Goal: Task Accomplishment & Management: Manage account settings

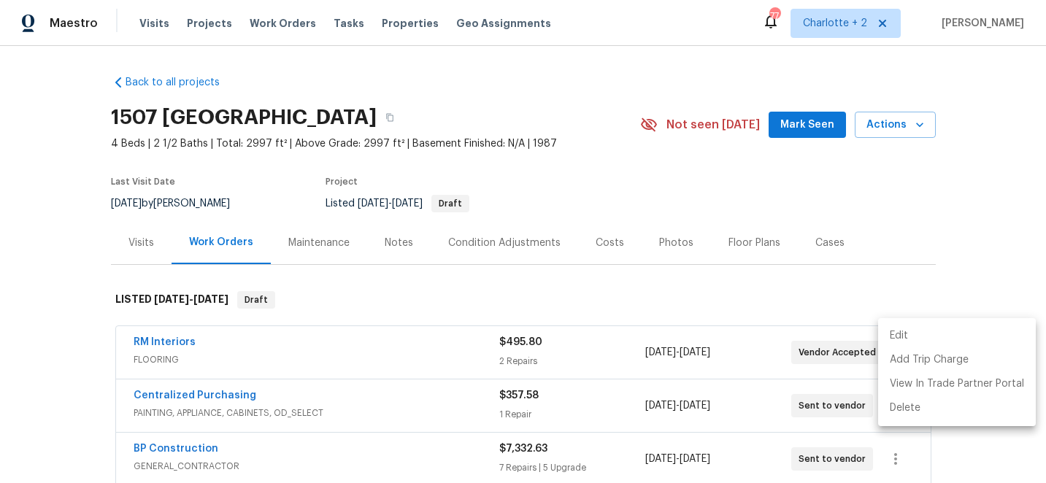
scroll to position [123, 0]
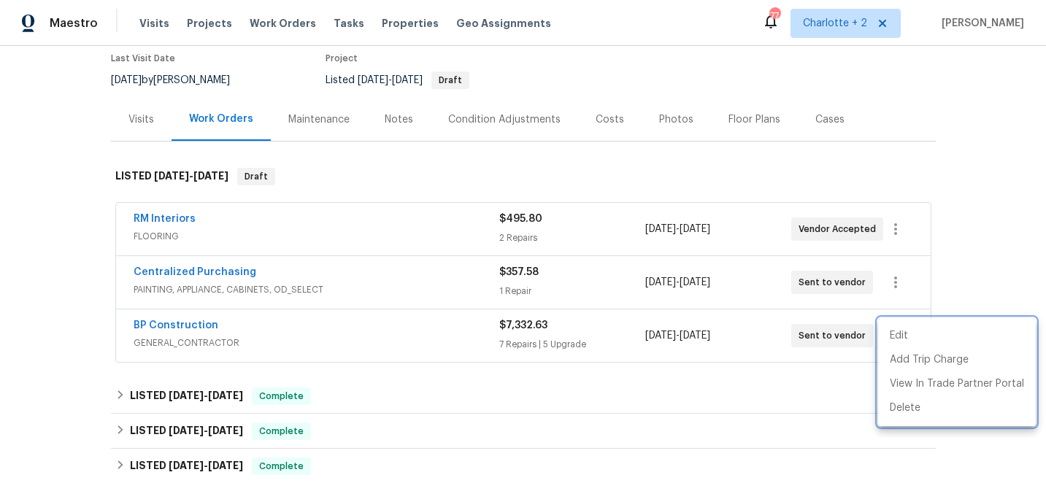
click at [180, 325] on div at bounding box center [523, 241] width 1046 height 483
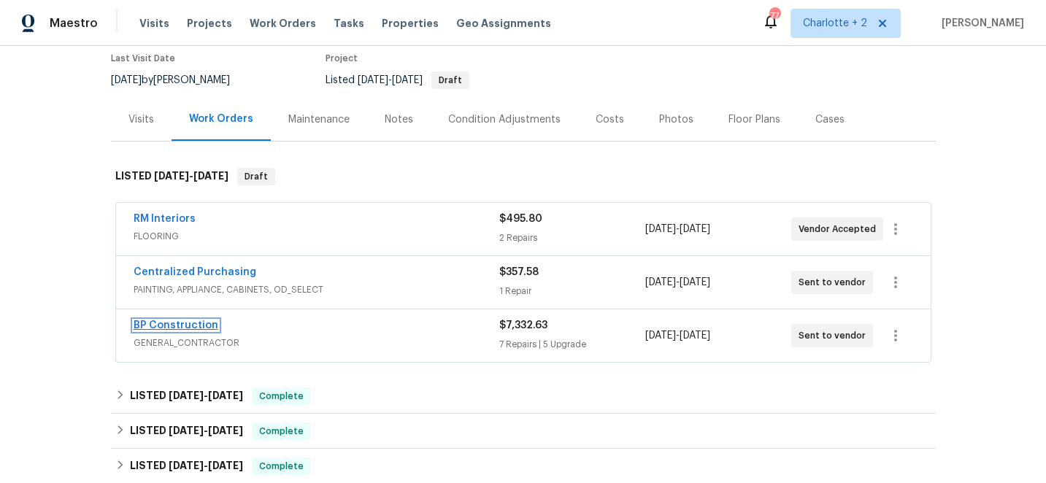
click at [174, 322] on link "BP Construction" at bounding box center [176, 325] width 85 height 10
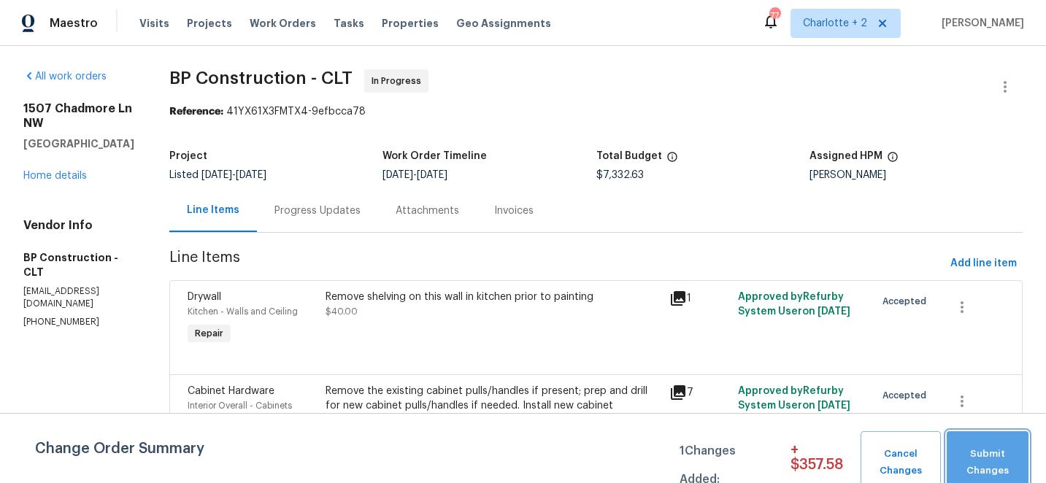
click at [978, 453] on span "Submit Changes" at bounding box center [987, 463] width 67 height 34
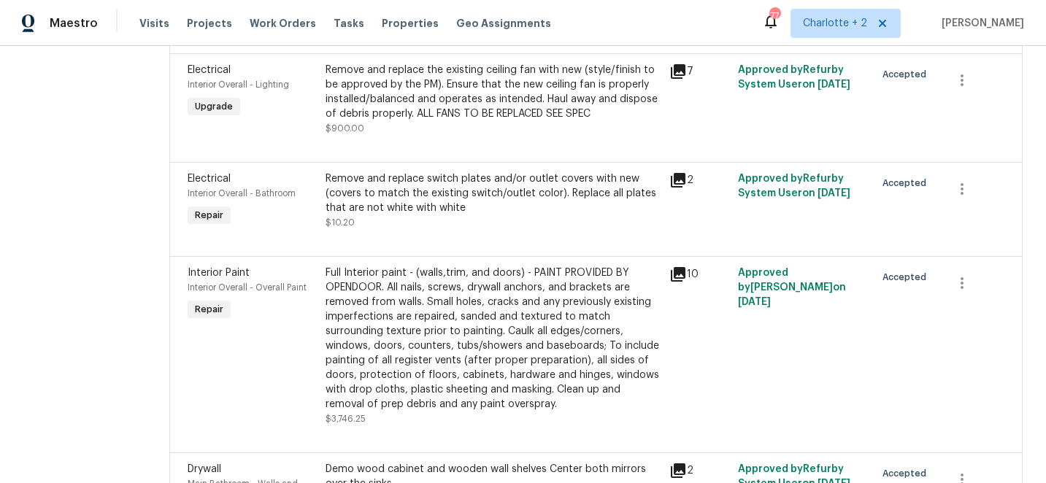
scroll to position [692, 0]
click at [420, 273] on div "Full Interior paint - (walls,trim, and doors) - PAINT PROVIDED BY OPENDOOR. All…" at bounding box center [493, 338] width 335 height 146
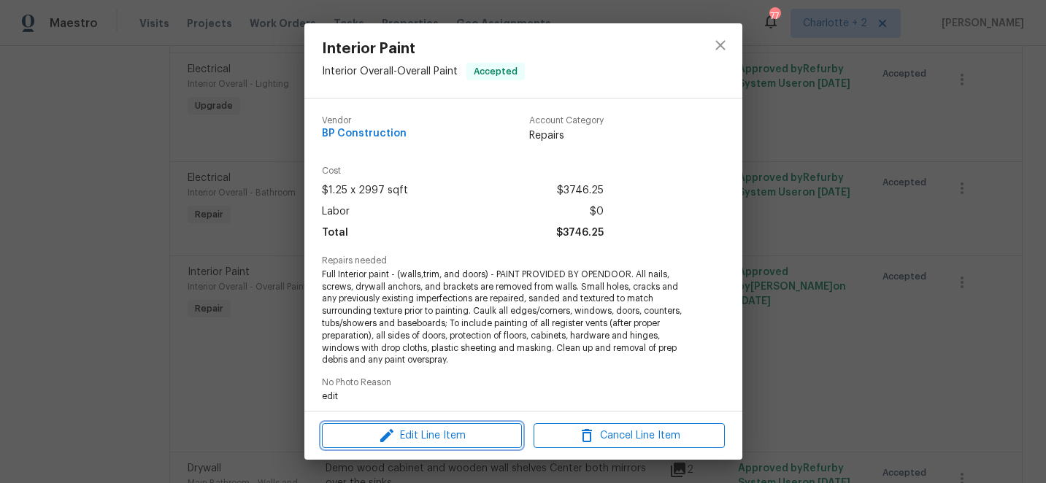
click at [427, 441] on span "Edit Line Item" at bounding box center [421, 436] width 191 height 18
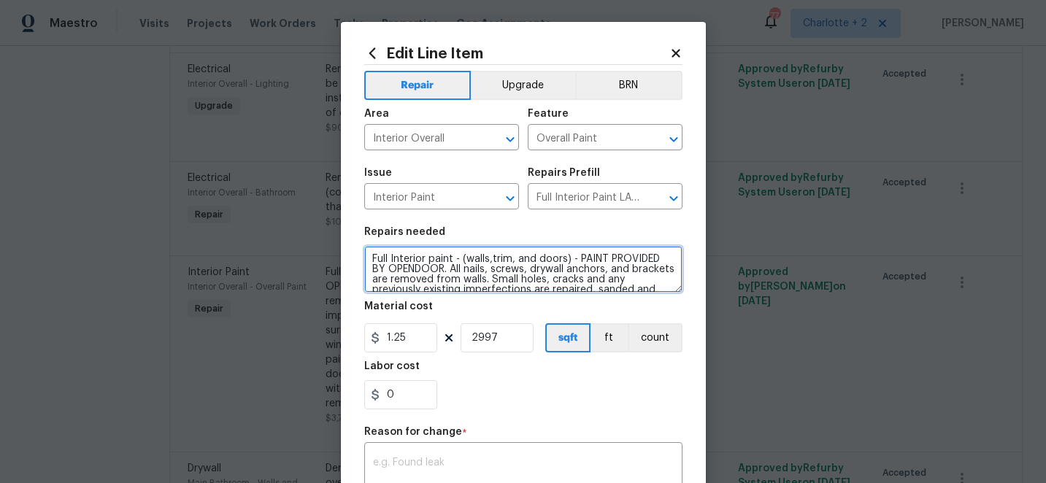
click at [565, 261] on textarea "Full Interior paint - (walls,trim, and doors) - PAINT PROVIDED BY OPENDOOR. All…" at bounding box center [523, 269] width 318 height 47
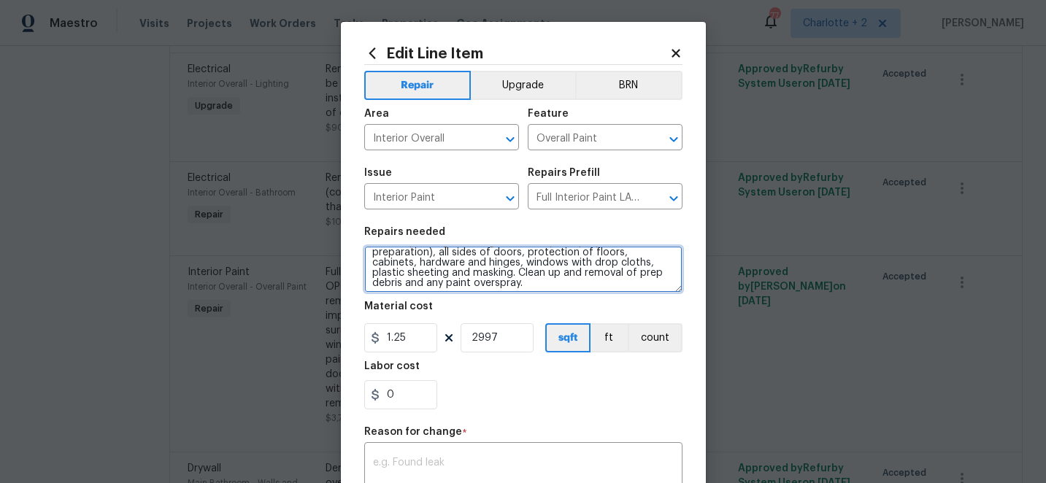
scroll to position [82, 0]
type textarea "Full Interior paint - (walls,) - PAINT PROVIDED BY OPENDOOR. All nails, screws,…"
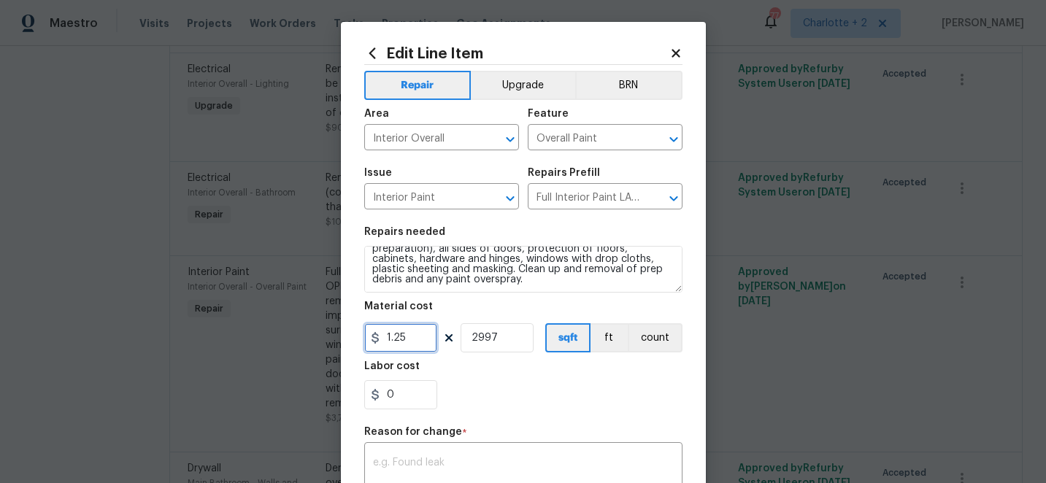
click at [417, 338] on input "1.25" at bounding box center [400, 337] width 73 height 29
type input "0.95"
click at [413, 463] on textarea at bounding box center [523, 473] width 301 height 31
type textarea "edit"
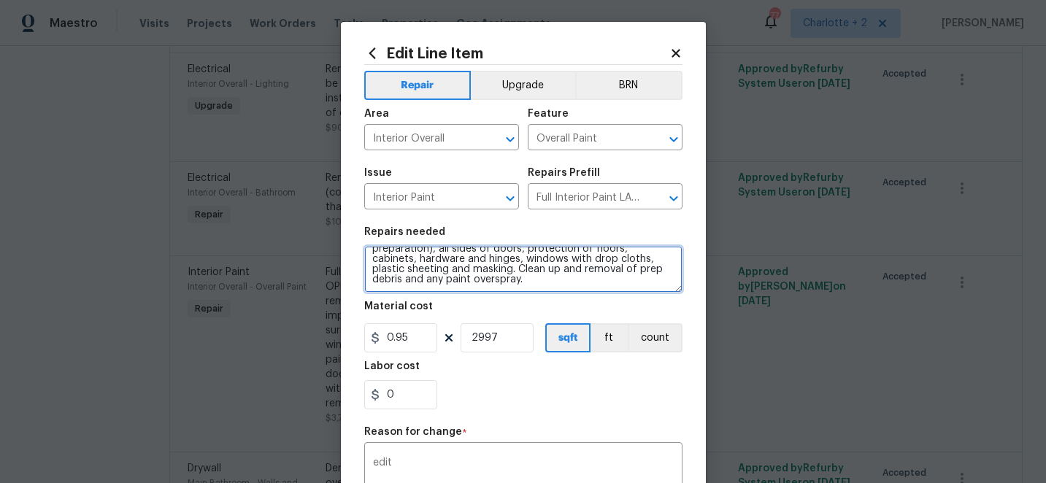
click at [447, 286] on textarea "Full Interior paint - (walls,) - PAINT PROVIDED BY OPENDOOR. All nails, screws,…" at bounding box center [523, 269] width 318 height 47
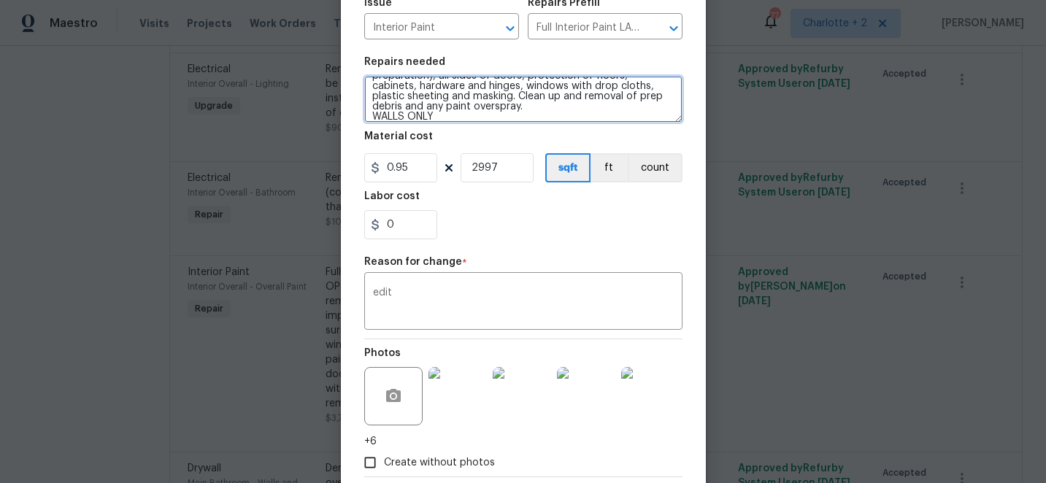
scroll to position [251, 0]
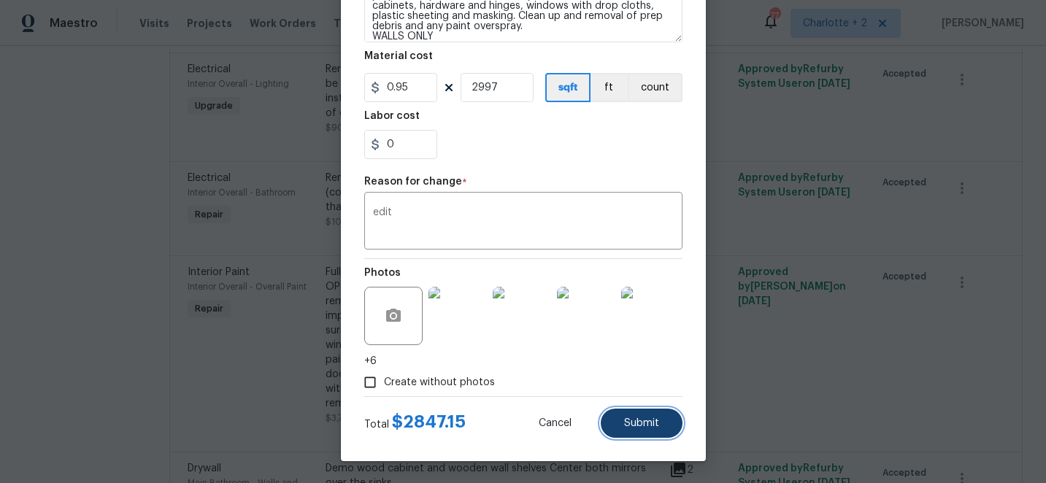
click at [637, 421] on span "Submit" at bounding box center [641, 423] width 35 height 11
type textarea "Full Interior paint - (walls,trim, and doors) - PAINT PROVIDED BY OPENDOOR. All…"
type input "1.25"
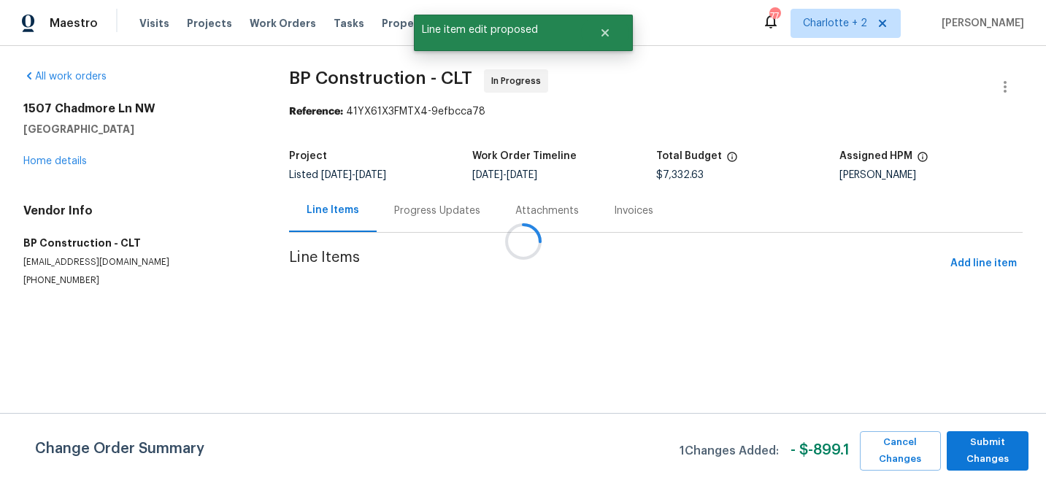
scroll to position [0, 0]
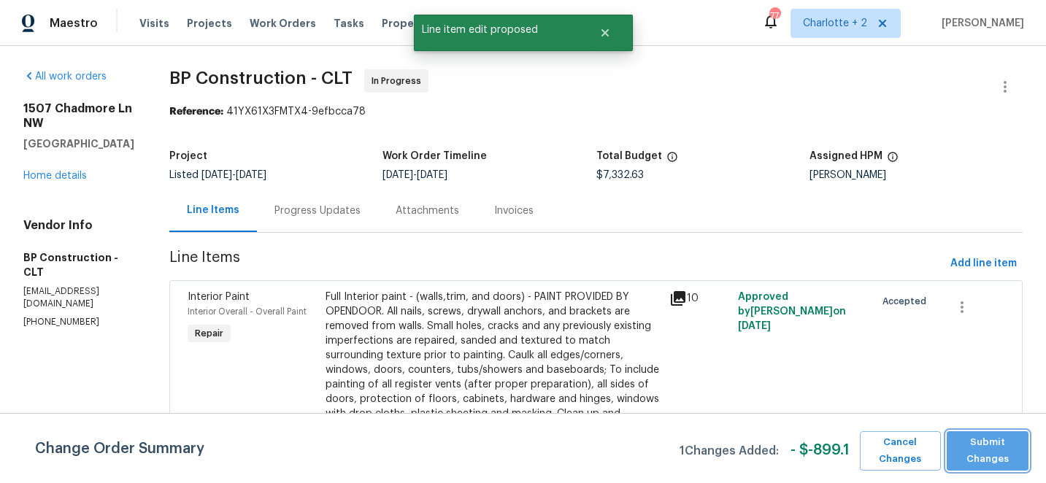
click at [1004, 453] on span "Submit Changes" at bounding box center [987, 451] width 67 height 34
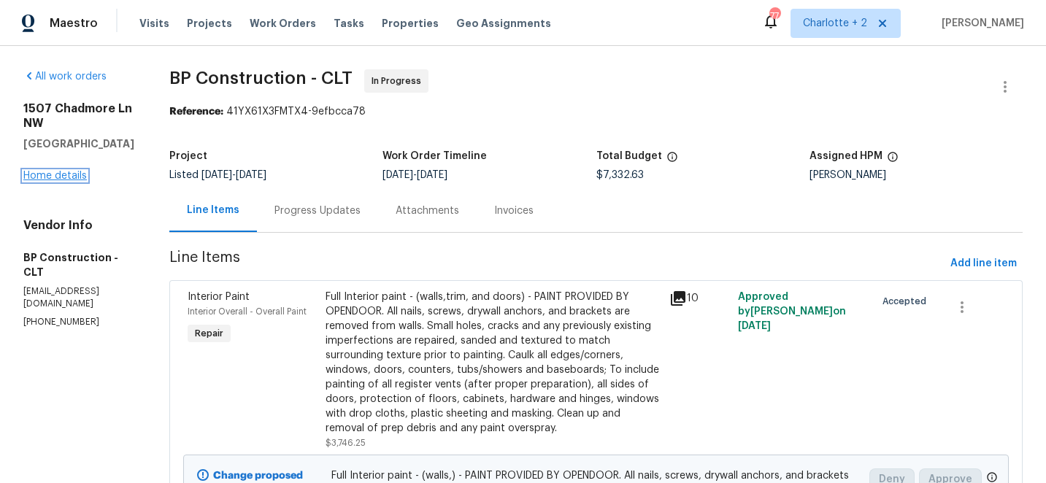
click at [50, 176] on link "Home details" at bounding box center [54, 176] width 63 height 10
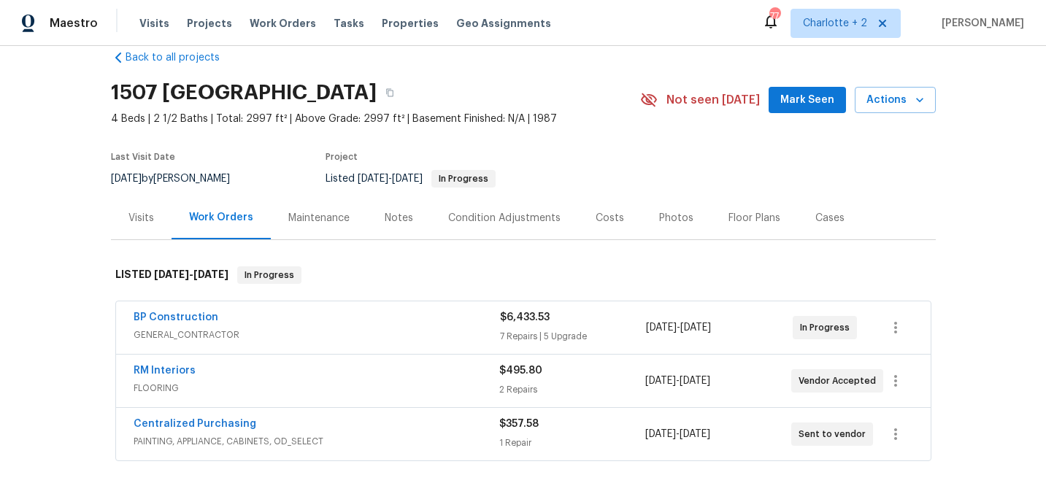
scroll to position [23, 0]
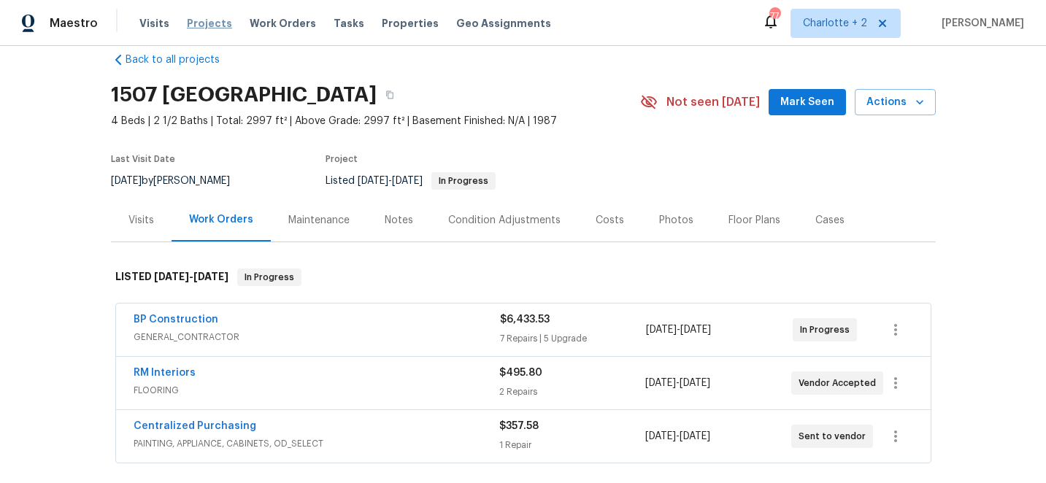
click at [204, 25] on span "Projects" at bounding box center [209, 23] width 45 height 15
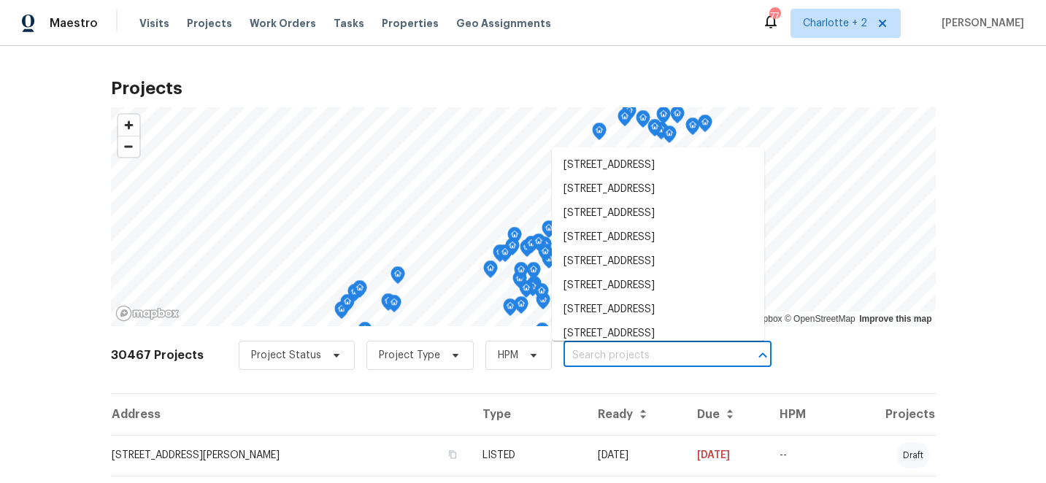
click at [573, 353] on input "text" at bounding box center [646, 355] width 167 height 23
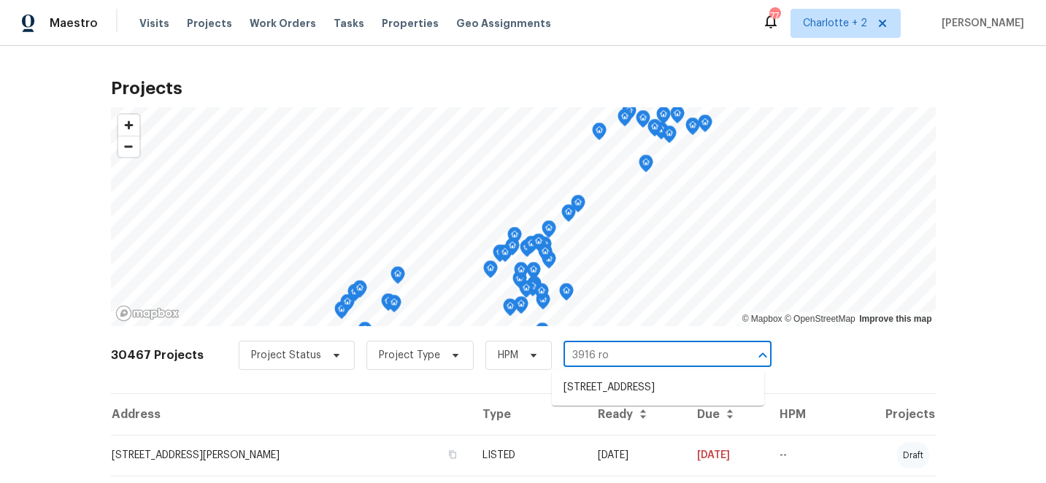
type input "3916 rol"
click at [612, 387] on li "3916 Rollingwood Ct, Trinity, NC 27370" at bounding box center [658, 388] width 212 height 24
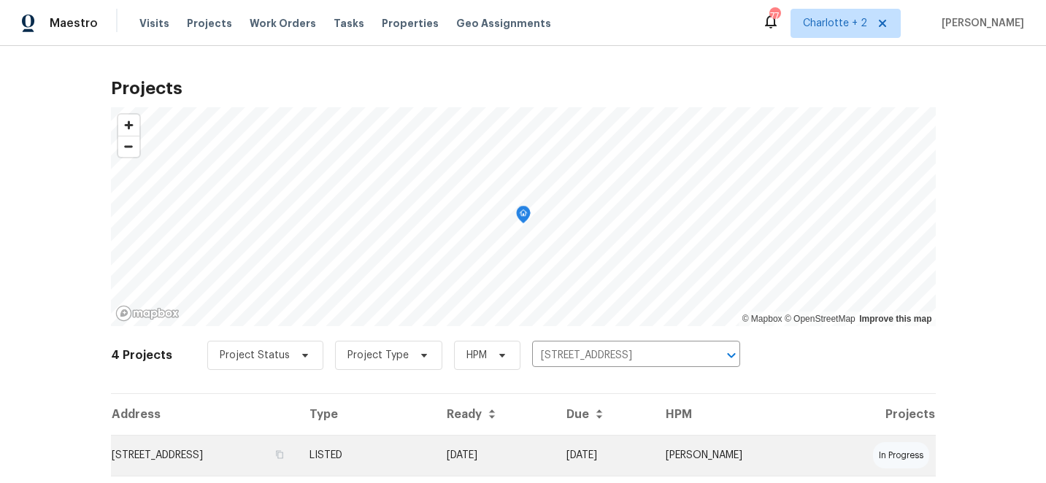
click at [554, 451] on td "[DATE]" at bounding box center [494, 455] width 119 height 41
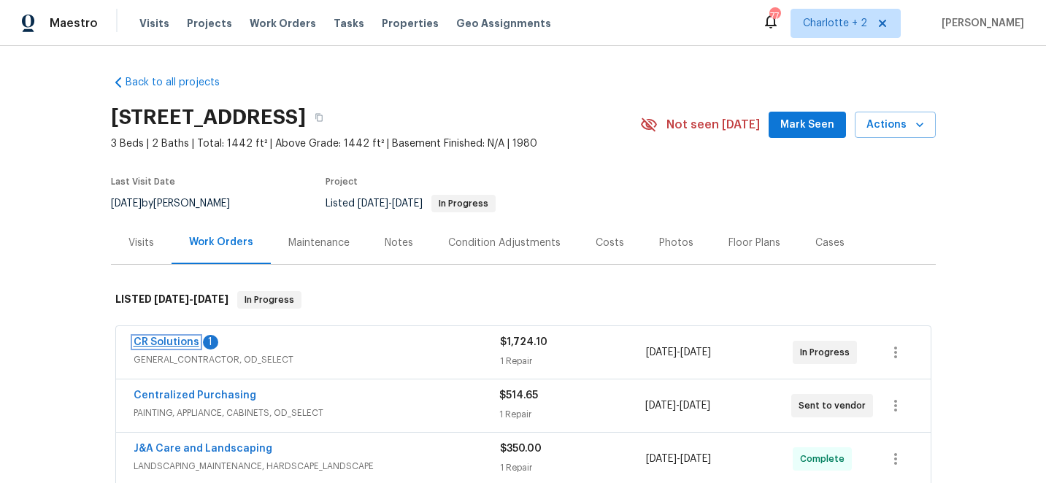
click at [164, 341] on link "CR Solutions" at bounding box center [167, 342] width 66 height 10
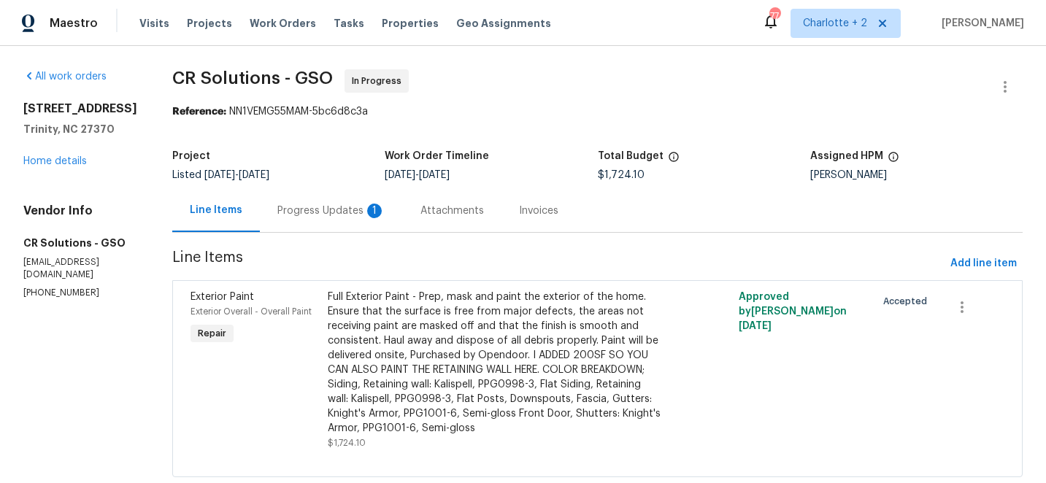
click at [372, 303] on div "Full Exterior Paint - Prep, mask and paint the exterior of the home. Ensure tha…" at bounding box center [495, 363] width 334 height 146
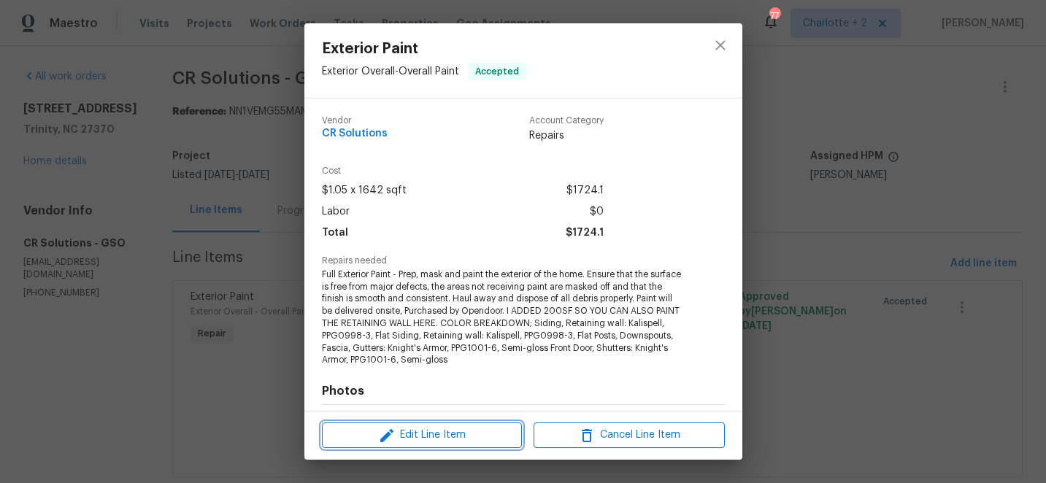
click at [406, 426] on button "Edit Line Item" at bounding box center [422, 436] width 200 height 26
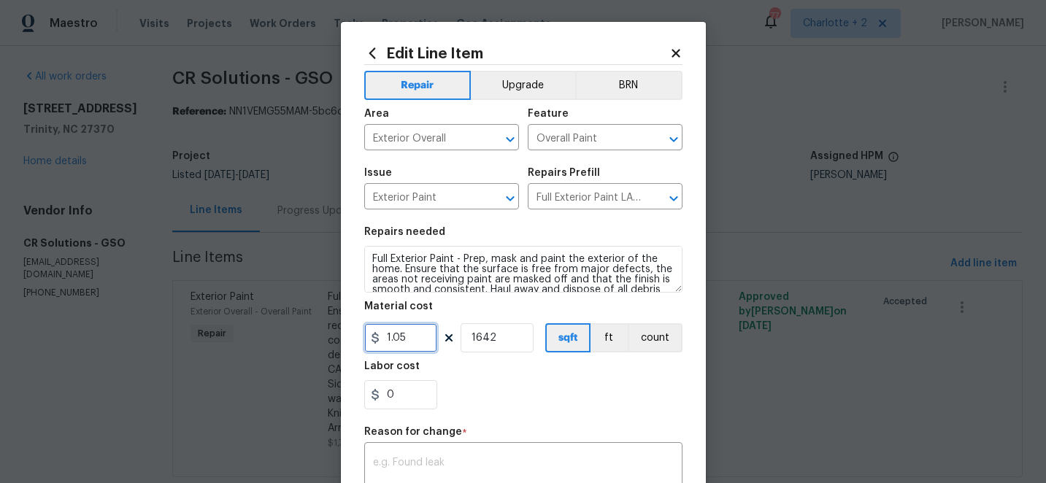
click at [420, 336] on input "1.05" at bounding box center [400, 337] width 73 height 29
type input "2200"
click at [508, 336] on input "1642" at bounding box center [497, 337] width 73 height 29
type input "1"
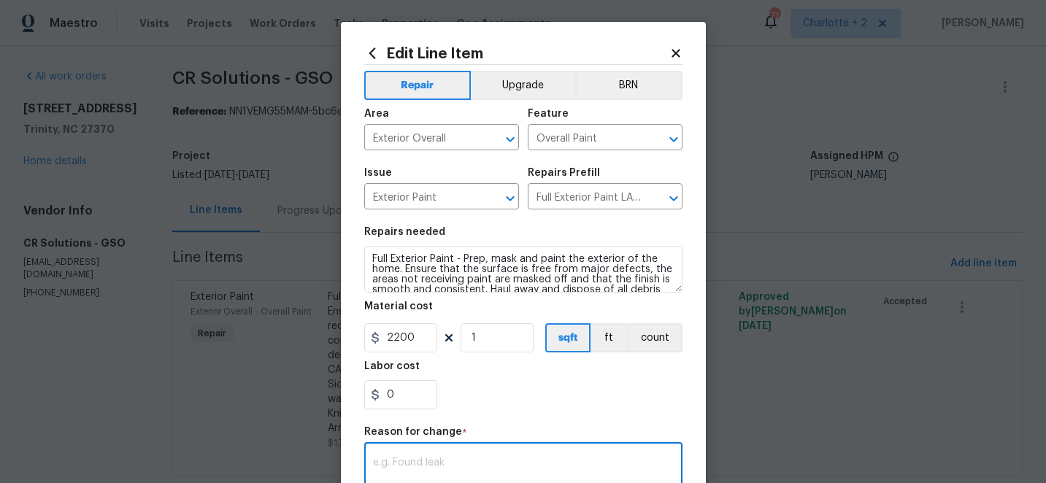
click at [420, 463] on textarea at bounding box center [523, 473] width 301 height 31
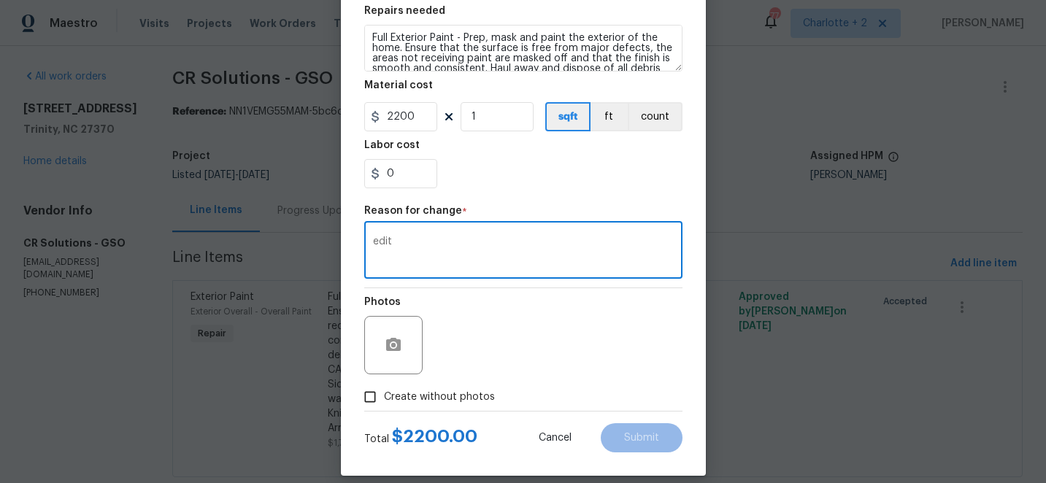
scroll to position [236, 0]
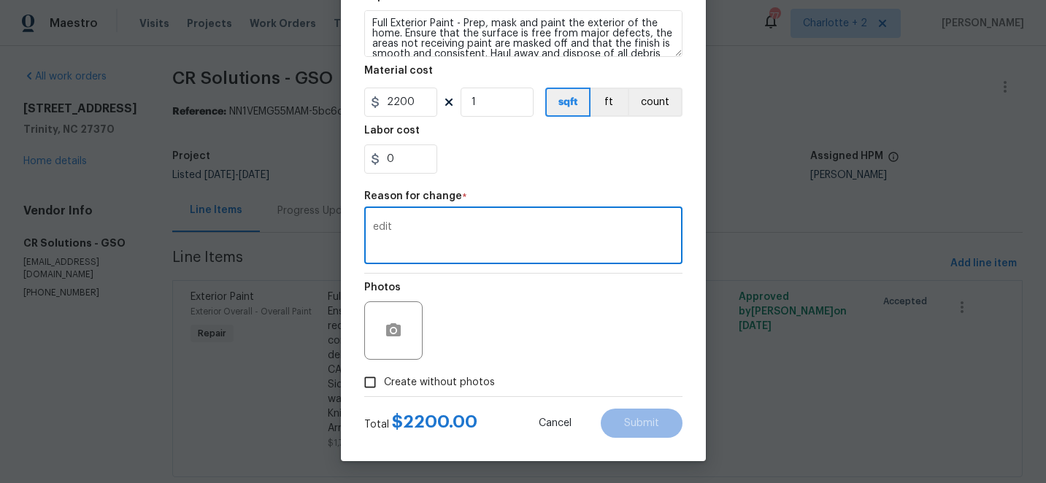
type textarea "edit"
click at [374, 383] on input "Create without photos" at bounding box center [370, 383] width 28 height 28
checkbox input "true"
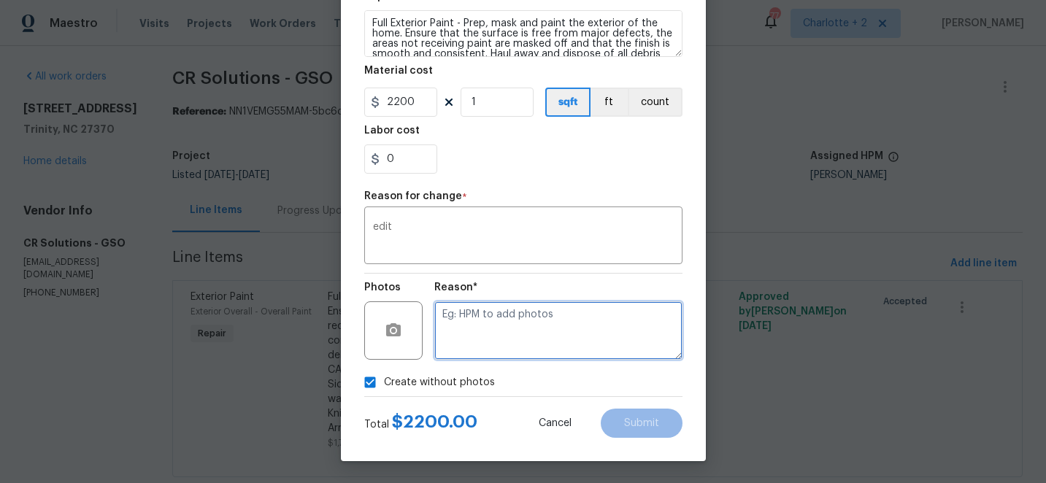
click at [503, 330] on textarea at bounding box center [558, 330] width 248 height 58
type textarea "edit"
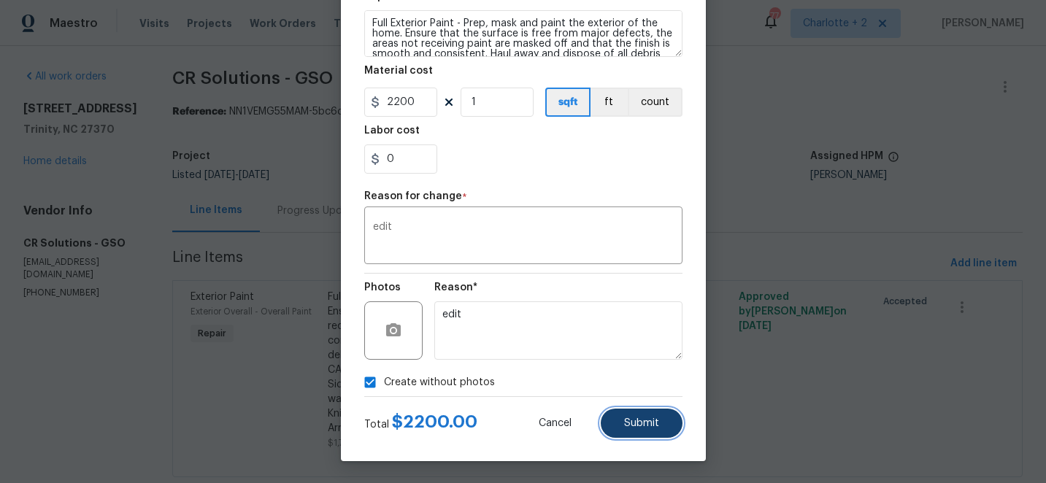
click at [658, 419] on span "Submit" at bounding box center [641, 423] width 35 height 11
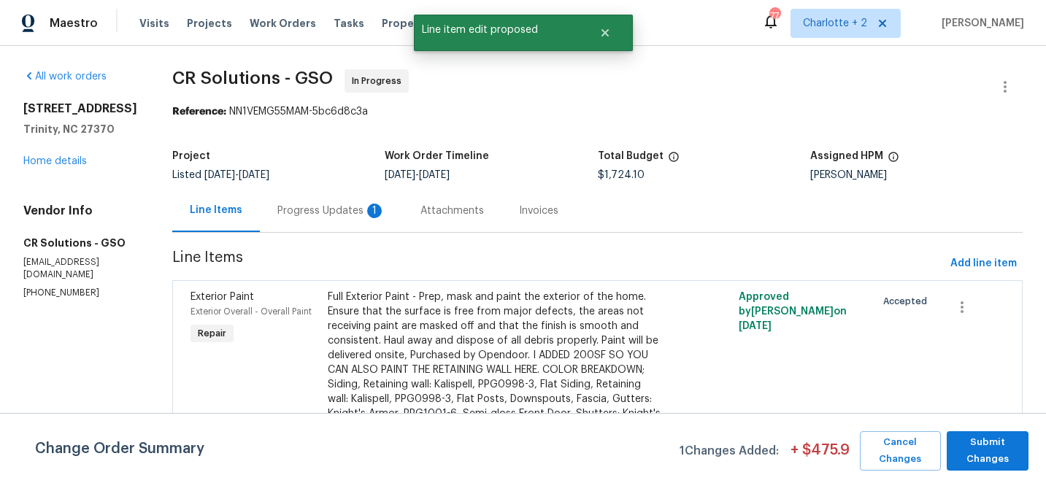
scroll to position [0, 0]
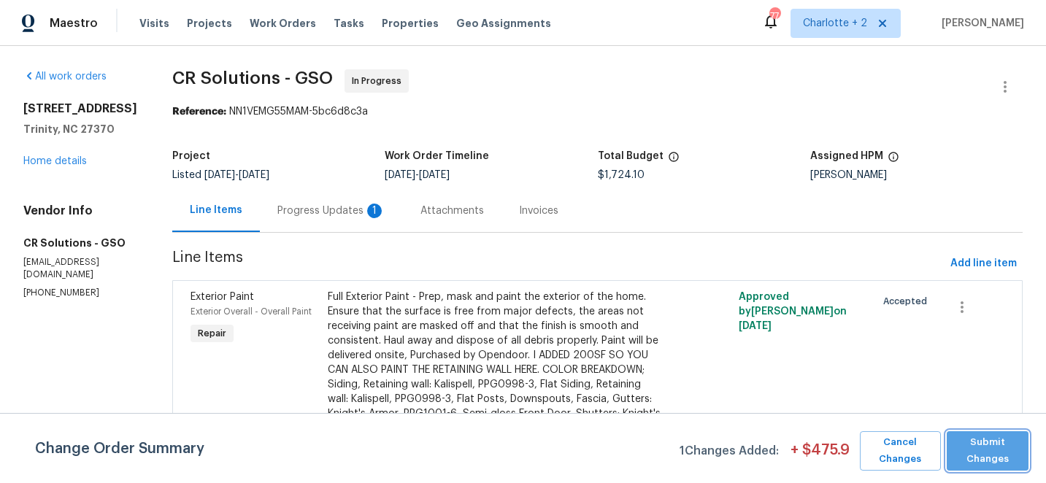
click at [985, 444] on span "Submit Changes" at bounding box center [987, 451] width 67 height 34
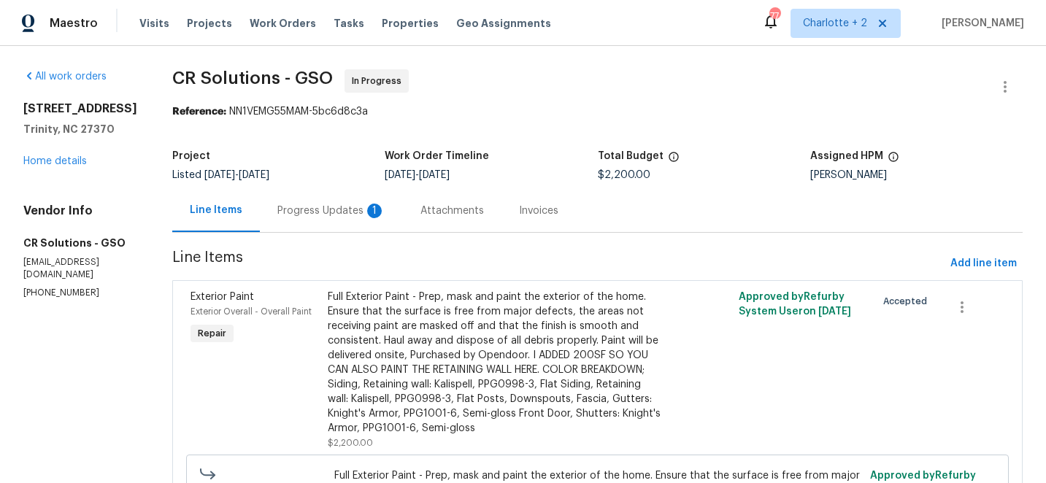
click at [306, 209] on div "Progress Updates 1" at bounding box center [331, 211] width 108 height 15
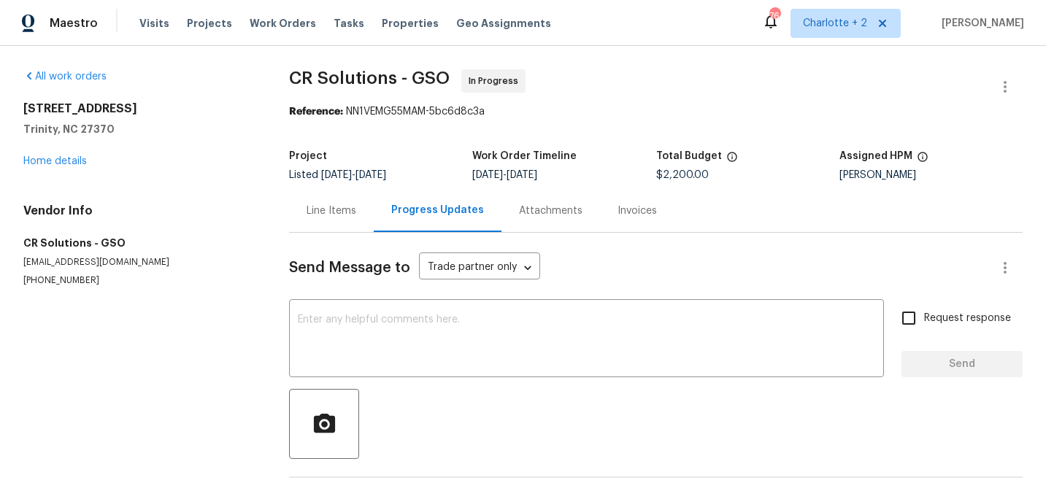
click at [326, 209] on div "Line Items" at bounding box center [332, 211] width 50 height 15
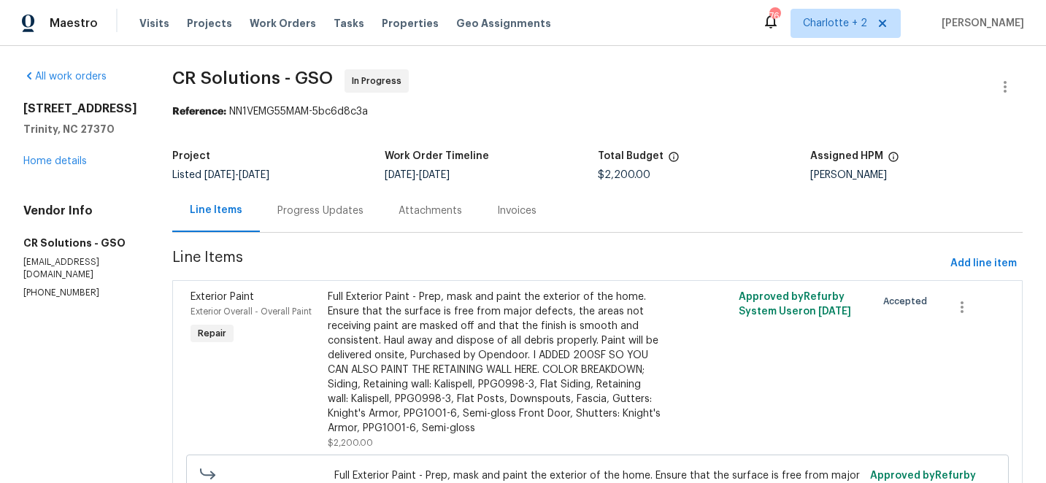
click at [377, 338] on div "Full Exterior Paint - Prep, mask and paint the exterior of the home. Ensure tha…" at bounding box center [495, 363] width 334 height 146
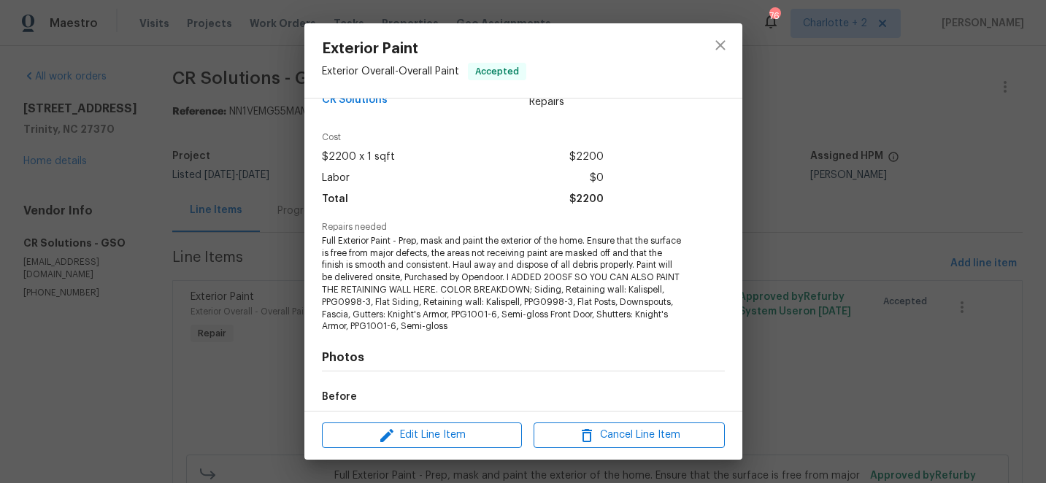
scroll to position [39, 0]
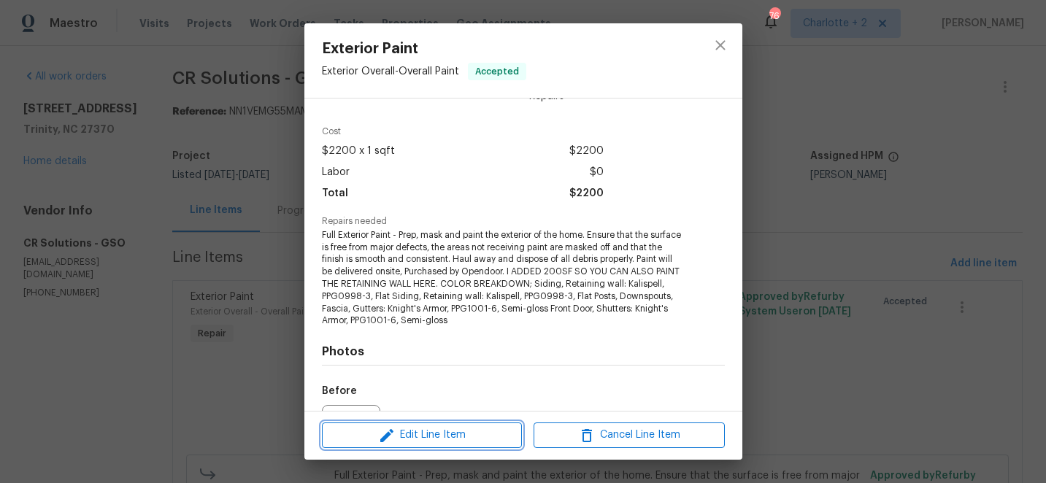
click at [428, 430] on span "Edit Line Item" at bounding box center [421, 435] width 191 height 18
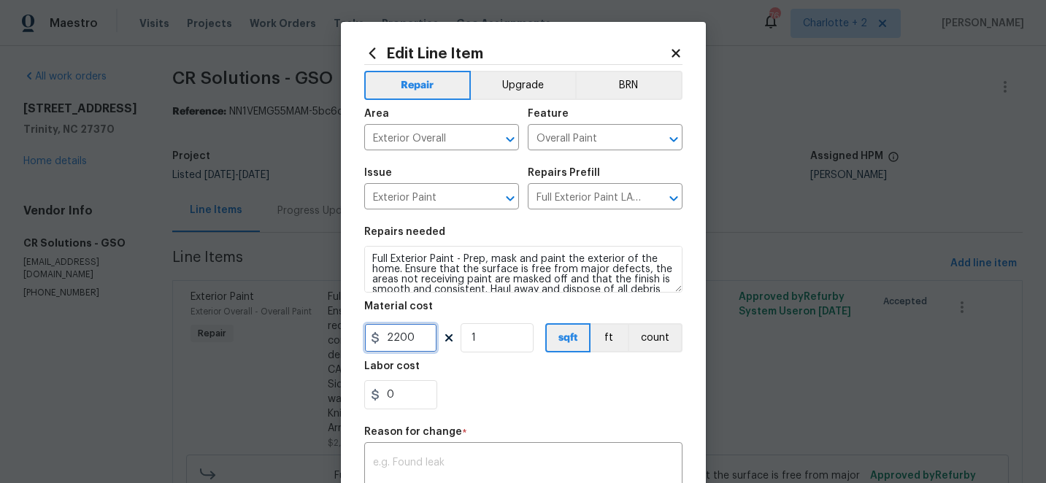
click at [420, 339] on input "2200" at bounding box center [400, 337] width 73 height 29
type input "2400"
click at [418, 465] on textarea at bounding box center [523, 473] width 301 height 31
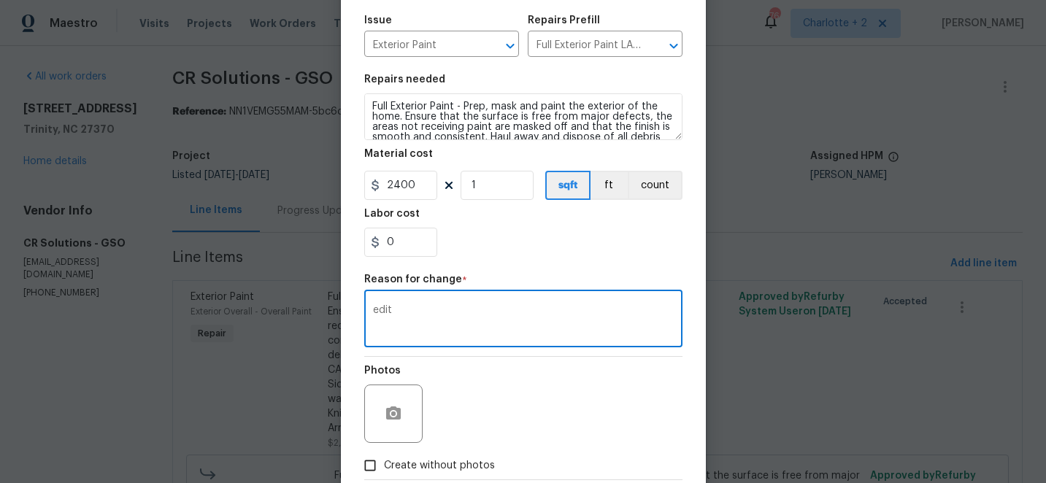
scroll to position [236, 0]
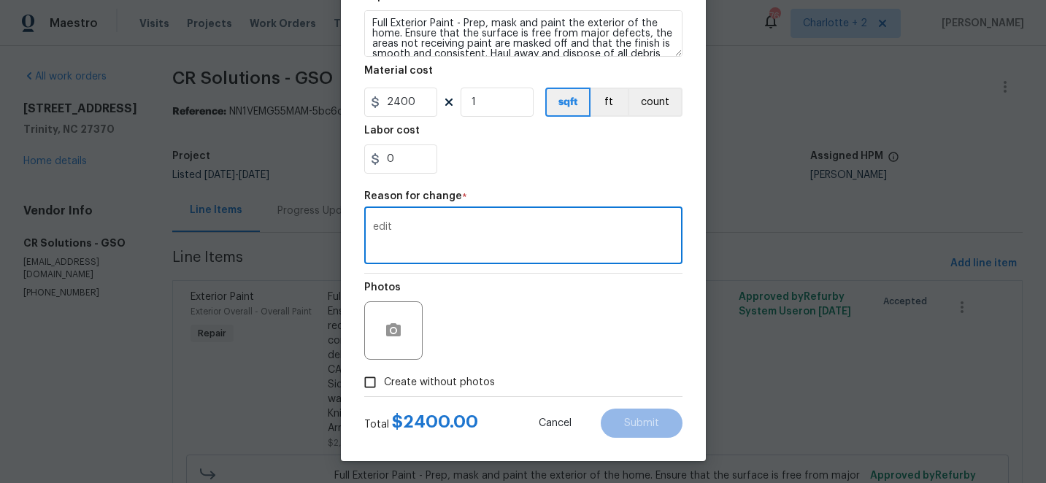
type textarea "edit"
click at [373, 380] on input "Create without photos" at bounding box center [370, 383] width 28 height 28
checkbox input "true"
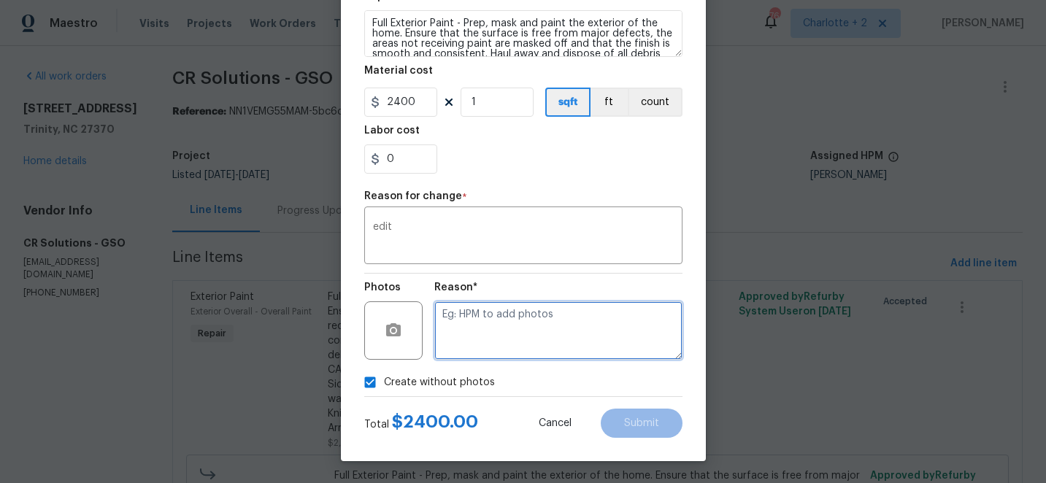
click at [517, 334] on textarea at bounding box center [558, 330] width 248 height 58
type textarea "edit"
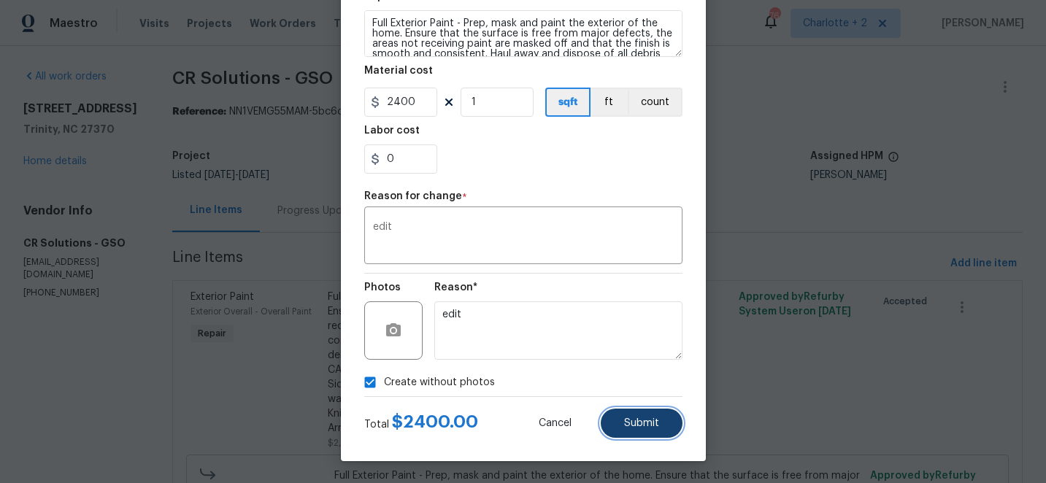
click at [628, 431] on button "Submit" at bounding box center [642, 423] width 82 height 29
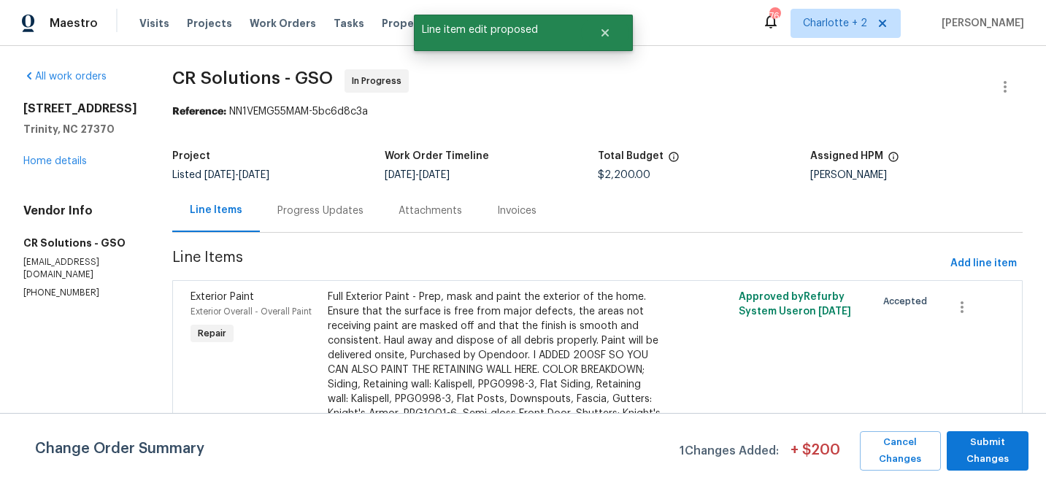
scroll to position [0, 0]
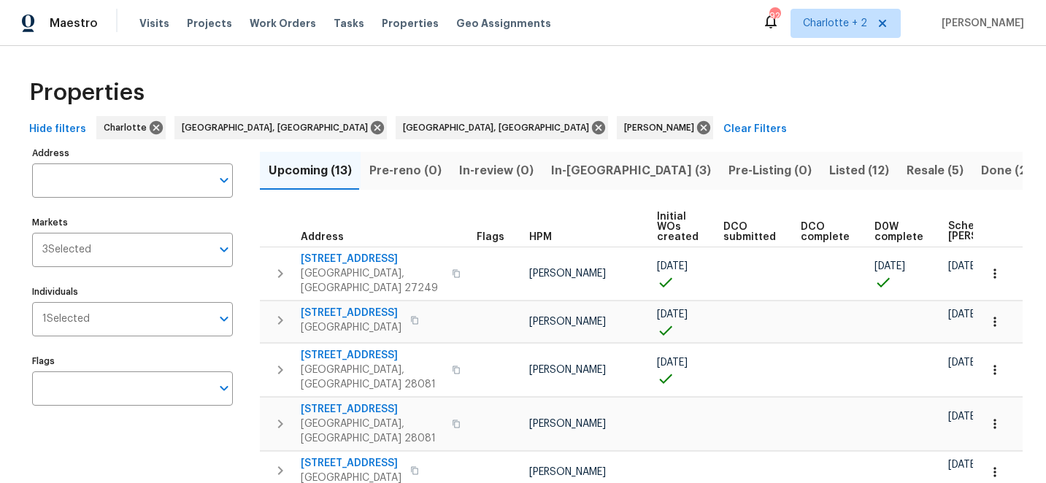
click at [575, 169] on span "In-[GEOGRAPHIC_DATA] (3)" at bounding box center [631, 171] width 160 height 20
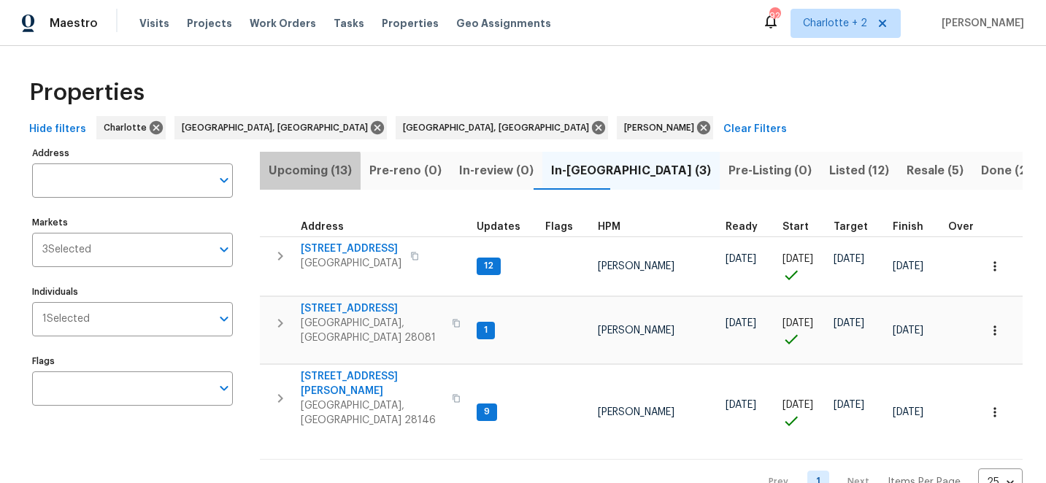
click at [290, 172] on span "Upcoming (13)" at bounding box center [310, 171] width 83 height 20
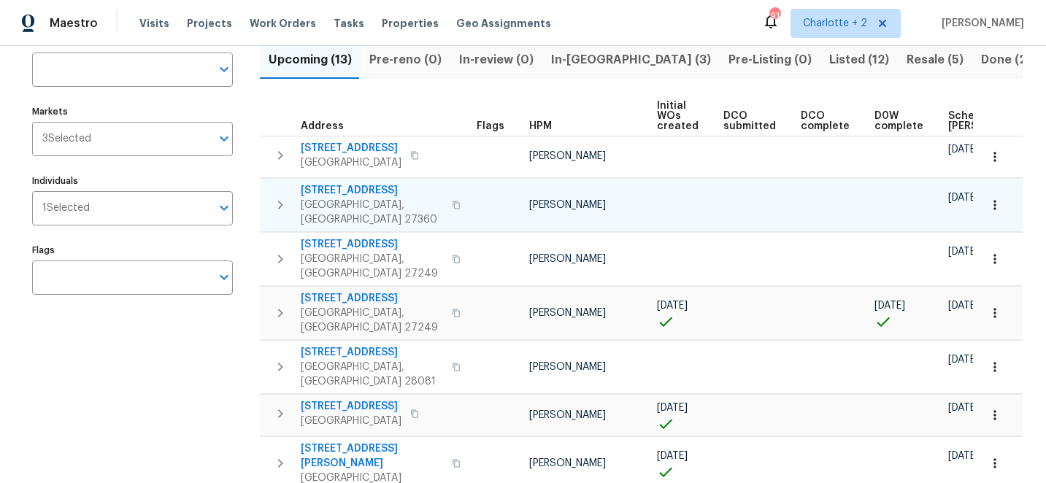
scroll to position [115, 0]
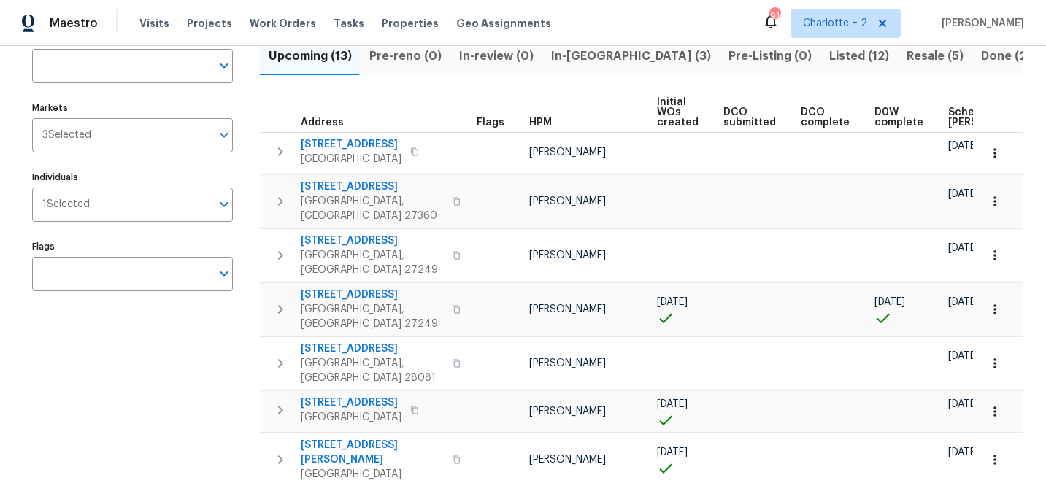
click at [948, 114] on span "Scheduled [PERSON_NAME]" at bounding box center [989, 117] width 82 height 20
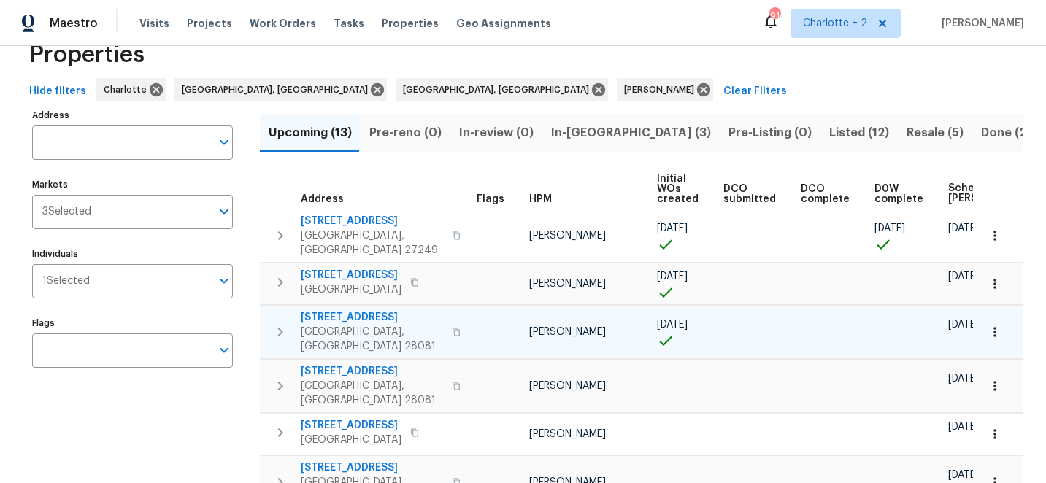
scroll to position [39, 0]
